Goal: Information Seeking & Learning: Learn about a topic

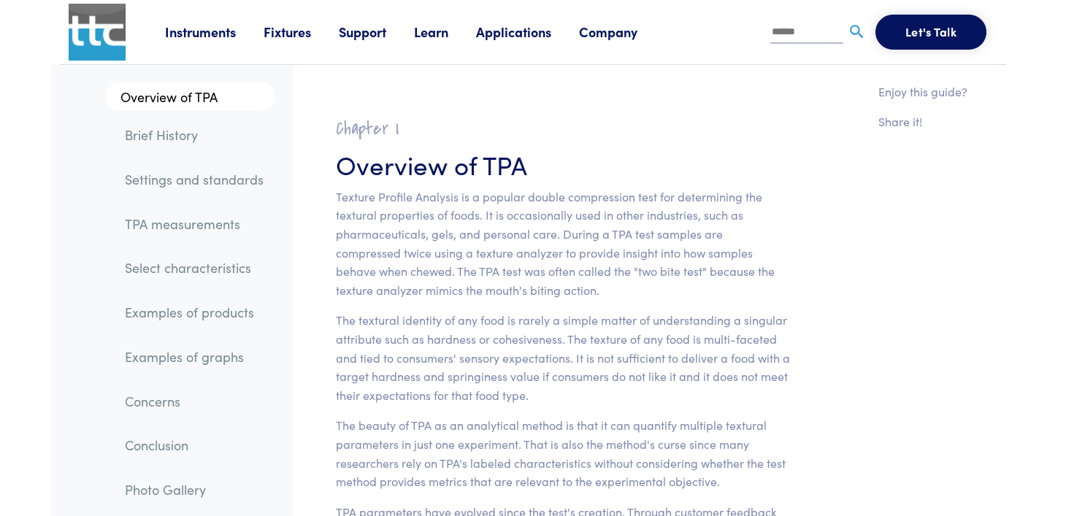
scroll to position [21987, 0]
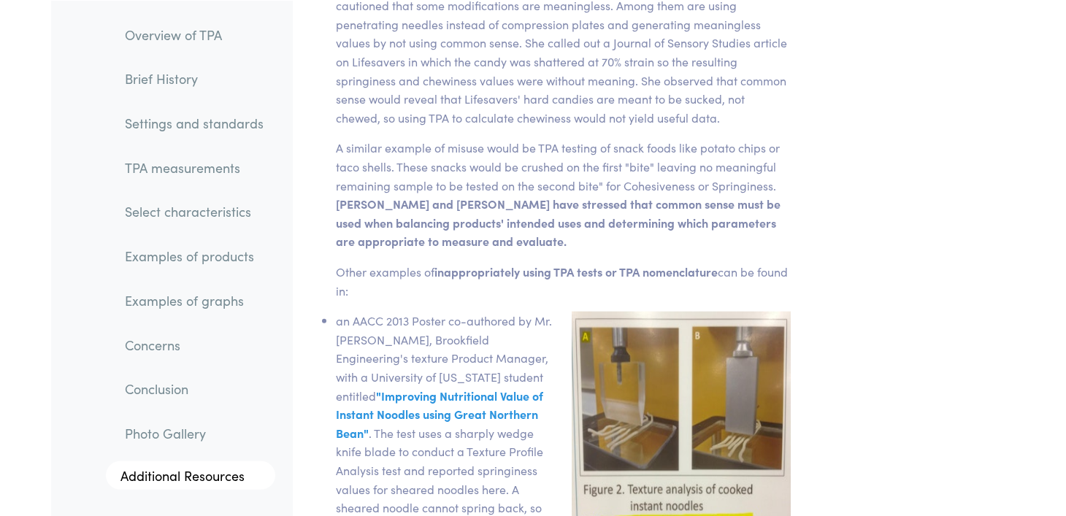
click at [905, 303] on div "Chapter VIII What are the concerns of using Texture Profile Analysis? There has…" at bounding box center [653, 507] width 723 height 1835
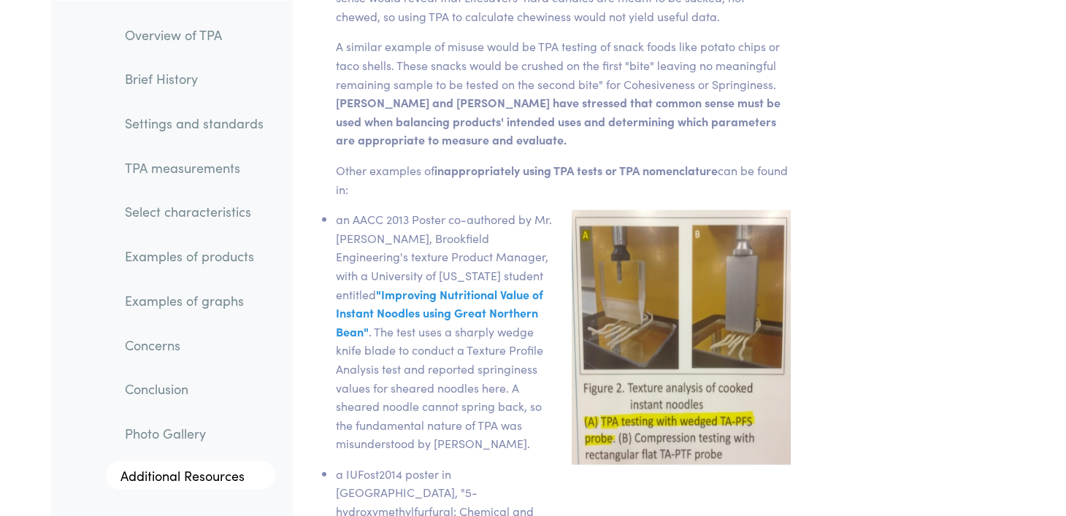
scroll to position [22049, 0]
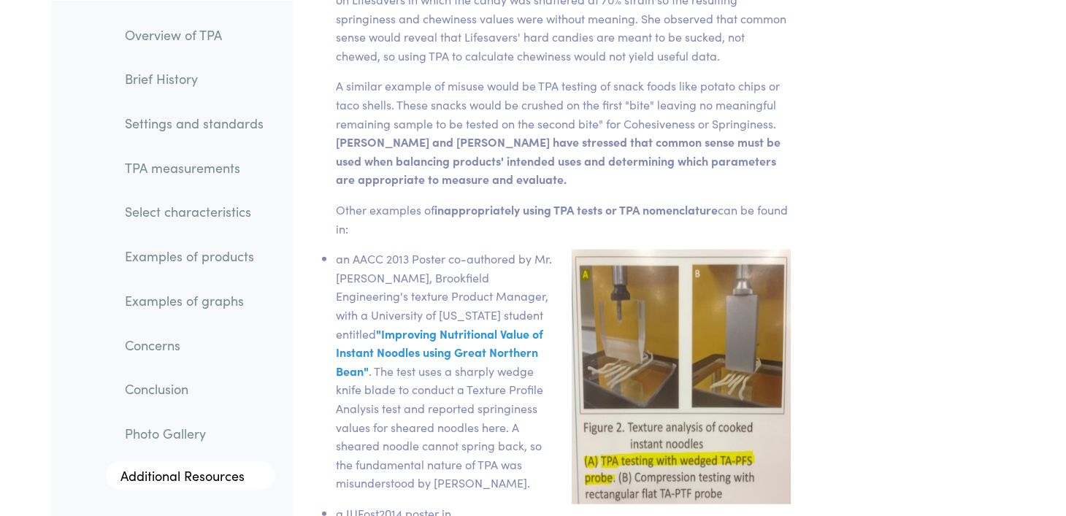
drag, startPoint x: 947, startPoint y: 3, endPoint x: 846, endPoint y: 197, distance: 218.8
click at [846, 197] on div "Chapter VIII What are the concerns of using Texture Profile Analysis? There has…" at bounding box center [653, 445] width 723 height 1835
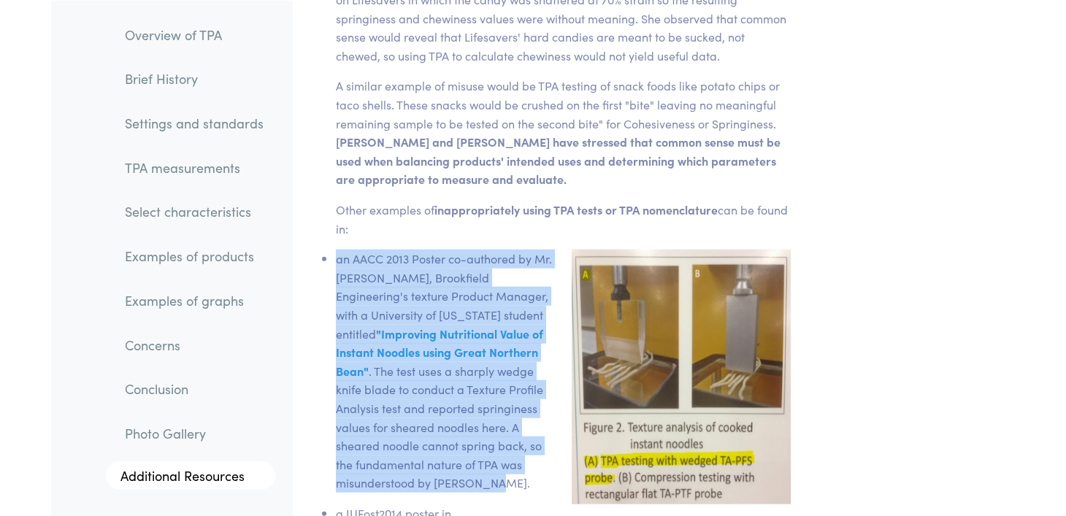
drag, startPoint x: 337, startPoint y: 196, endPoint x: 493, endPoint y: 423, distance: 274.6
click at [493, 423] on li "an AACC 2013 Poster co-authored by Mr. [PERSON_NAME], Brookfield Engineering's …" at bounding box center [445, 371] width 218 height 243
click at [343, 443] on img at bounding box center [345, 438] width 18 height 18
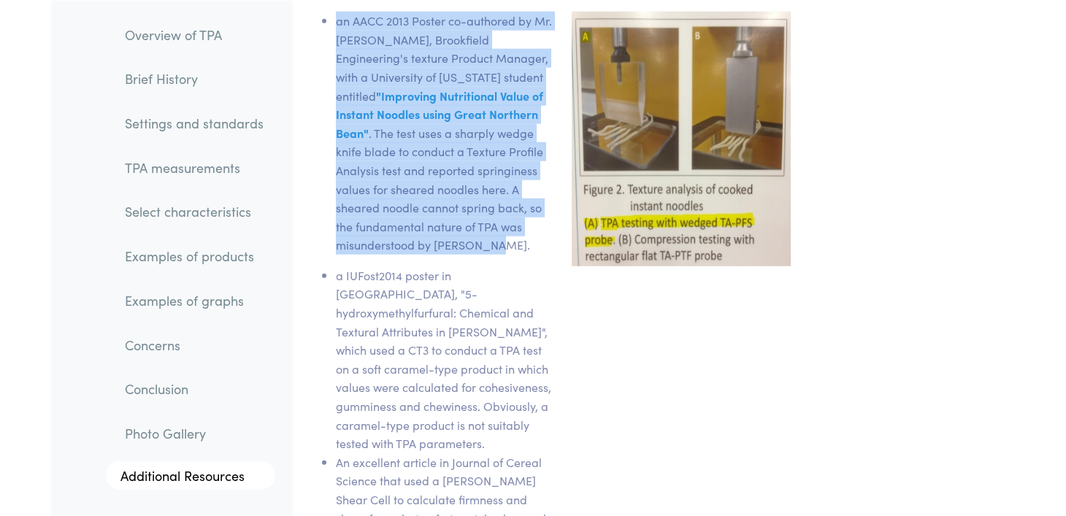
scroll to position [22286, 0]
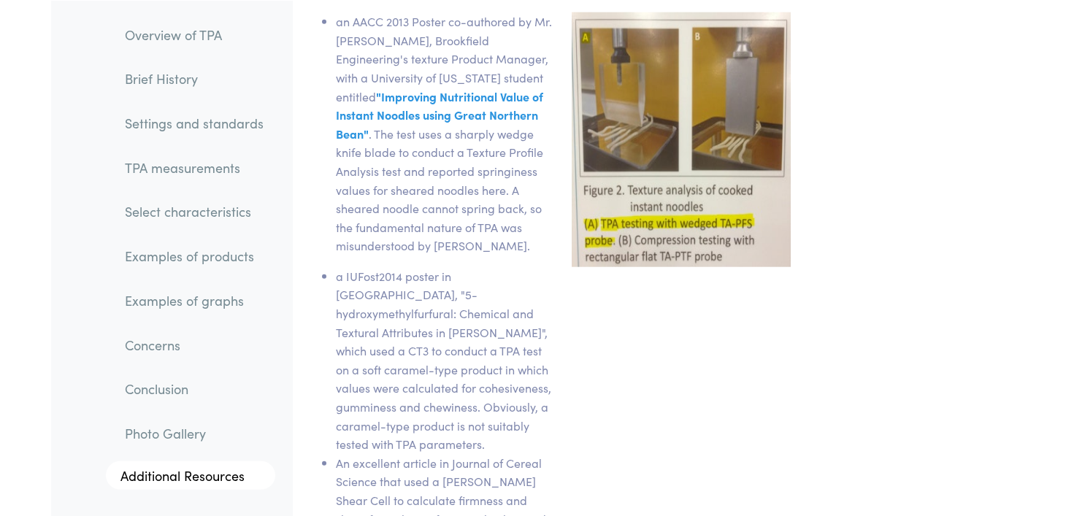
click at [838, 356] on div "Chapter VIII What are the concerns of using Texture Profile Analysis? There has…" at bounding box center [653, 207] width 723 height 1835
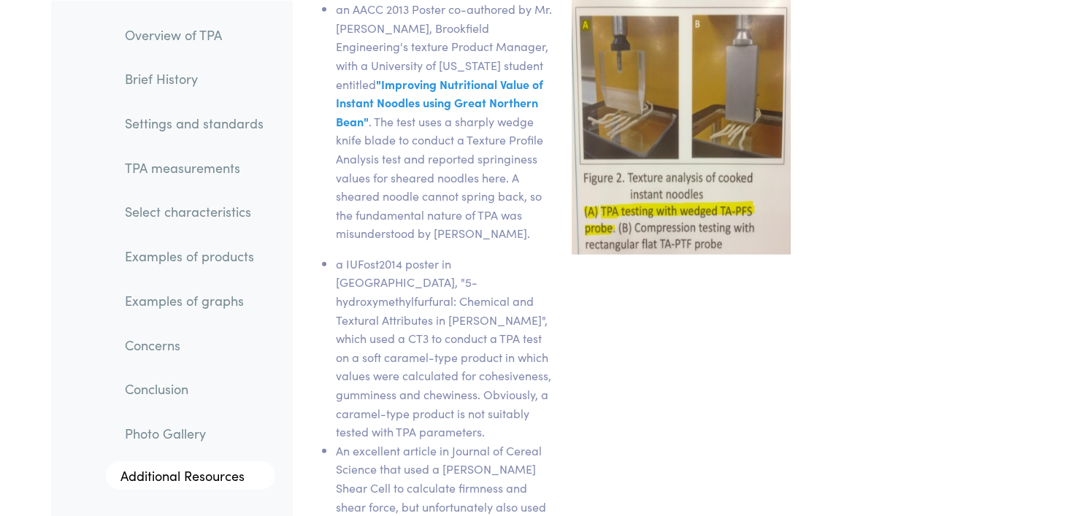
scroll to position [21922, 0]
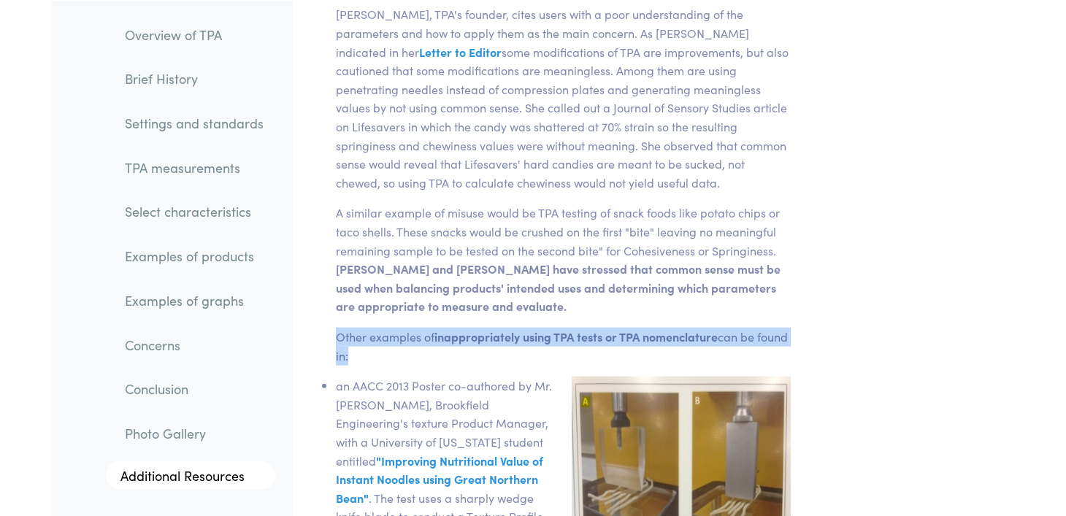
drag, startPoint x: 337, startPoint y: 275, endPoint x: 380, endPoint y: 293, distance: 46.8
click at [380, 328] on p "Other examples of inappropriately using TPA tests or TPA nomenclature can be fo…" at bounding box center [563, 346] width 455 height 37
click at [344, 310] on img at bounding box center [345, 311] width 18 height 18
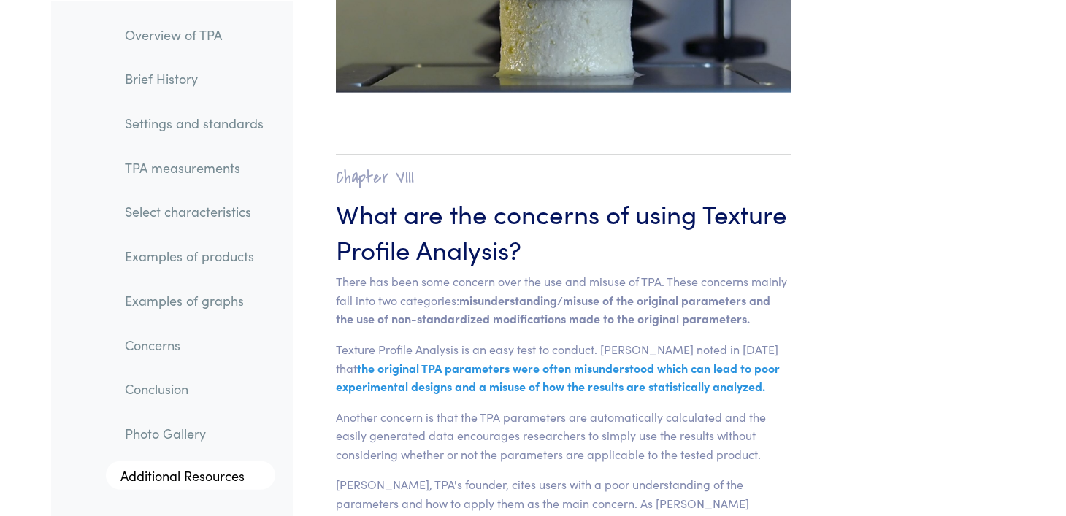
scroll to position [21450, 0]
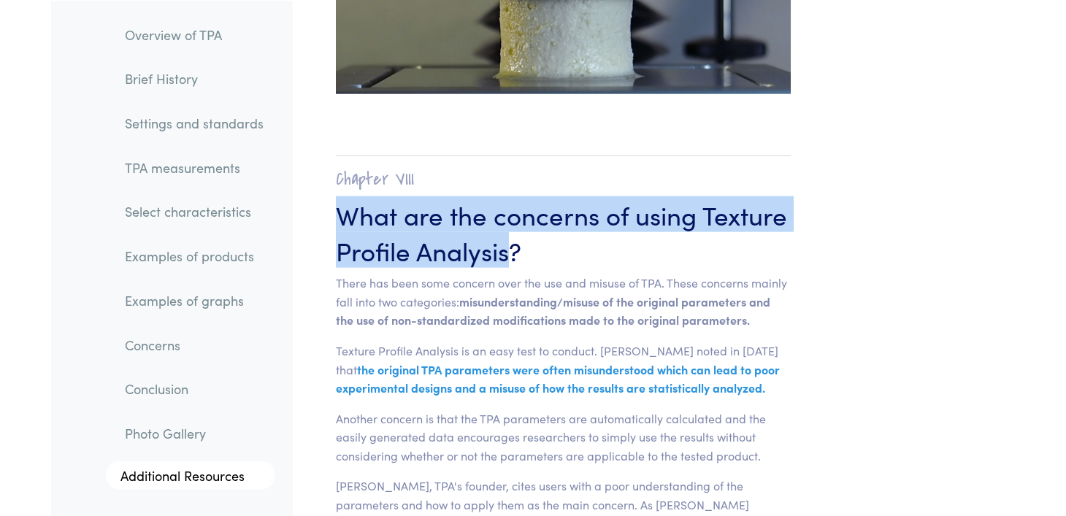
drag, startPoint x: 512, startPoint y: 188, endPoint x: 340, endPoint y: 145, distance: 177.8
click at [340, 196] on h3 "What are the concerns of using Texture Profile Analysis?" at bounding box center [563, 232] width 455 height 72
click at [342, 215] on img at bounding box center [345, 214] width 18 height 18
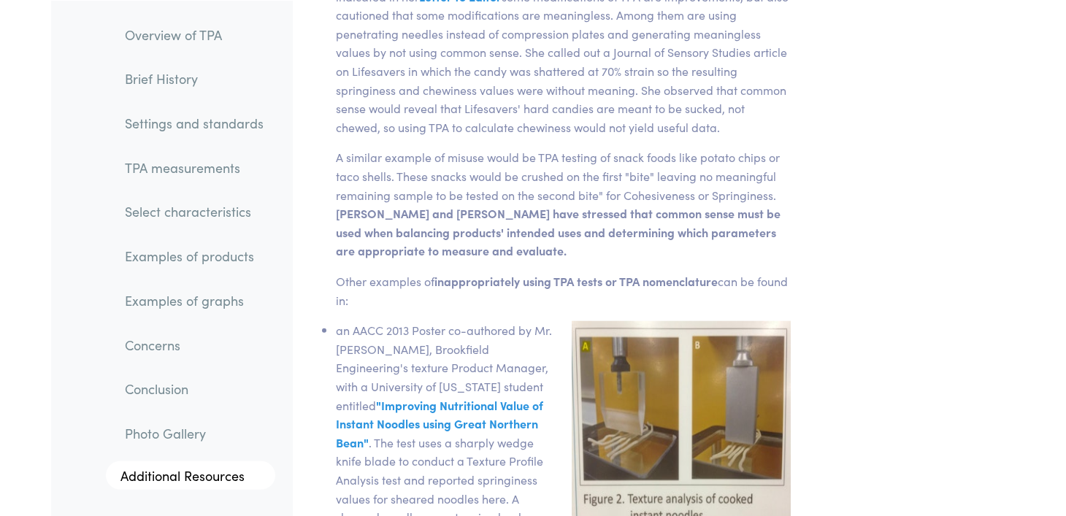
scroll to position [21977, 0]
click at [851, 70] on div "Chapter VIII What are the concerns of using Texture Profile Analysis? There has…" at bounding box center [653, 517] width 723 height 1835
